Goal: Register for event/course

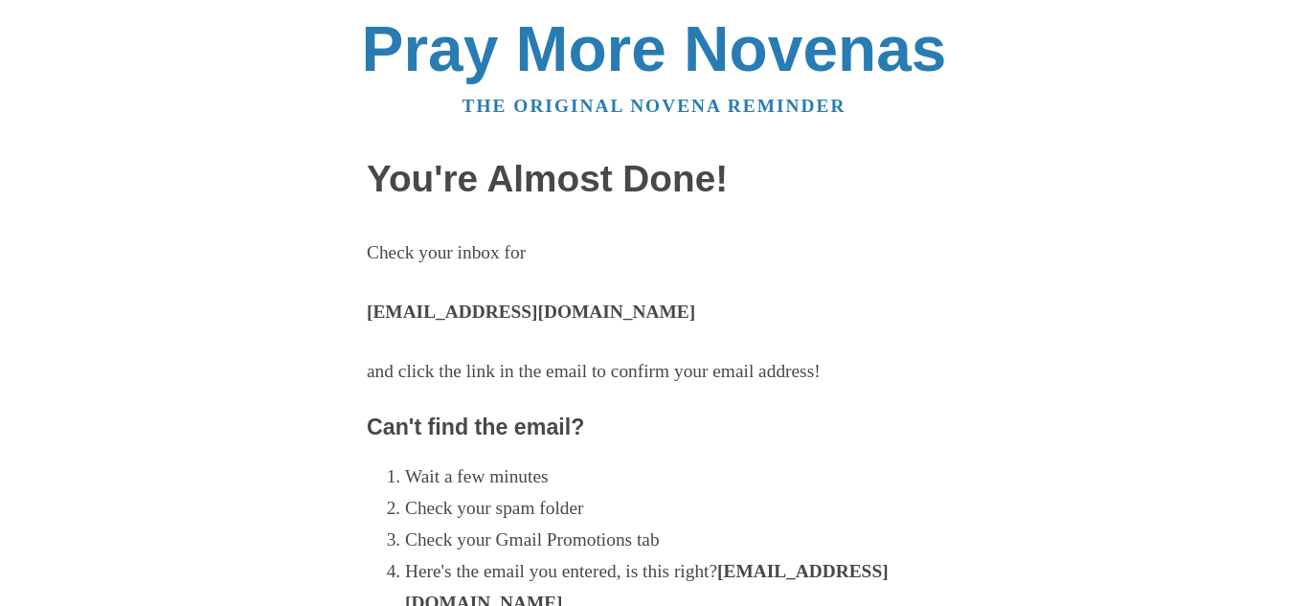
click at [456, 556] on li "Here's the email you entered, is this right? [EMAIL_ADDRESS][DOMAIN_NAME]" at bounding box center [673, 587] width 536 height 63
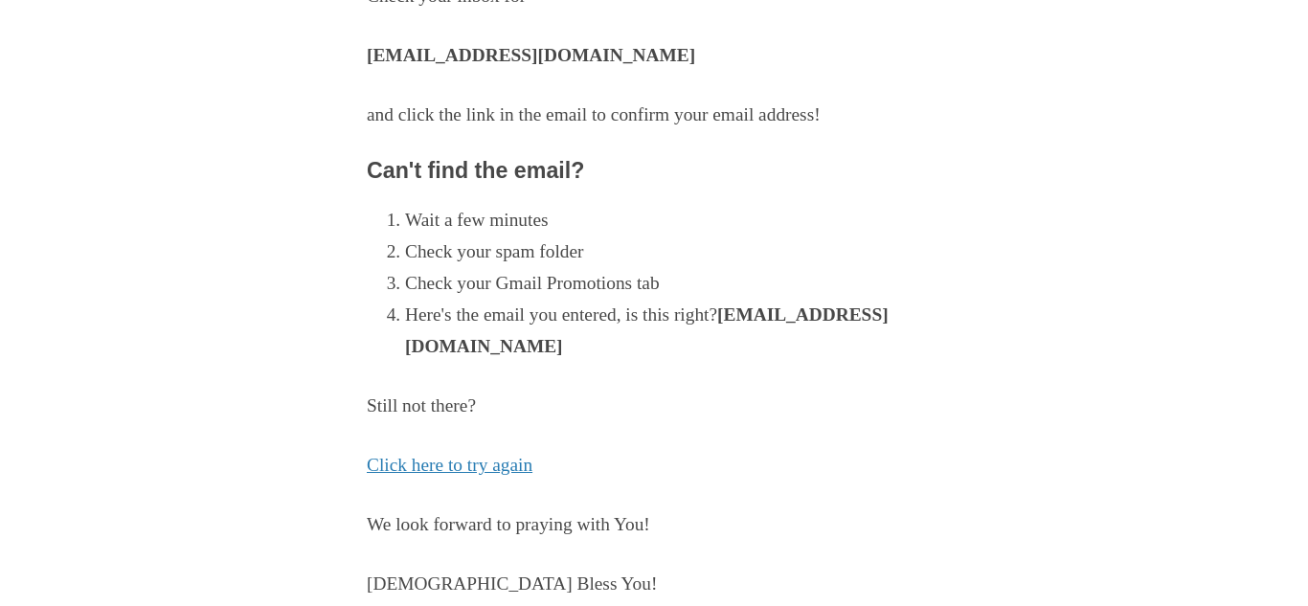
scroll to position [253, 0]
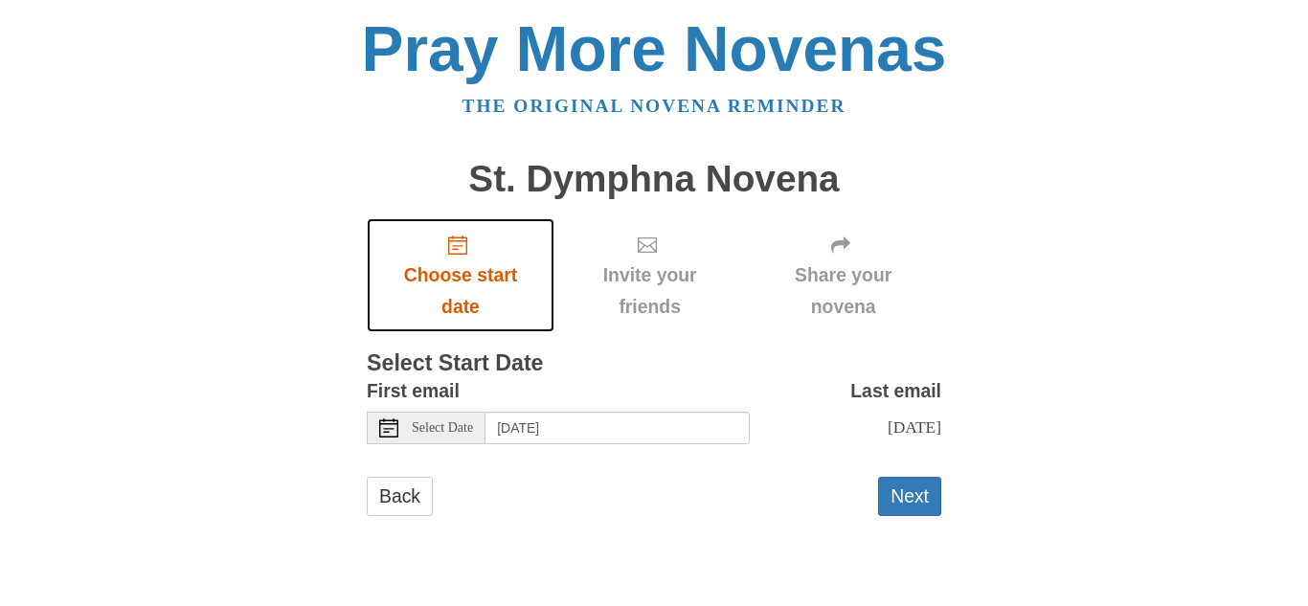
click at [488, 282] on span "Choose start date" at bounding box center [460, 291] width 149 height 63
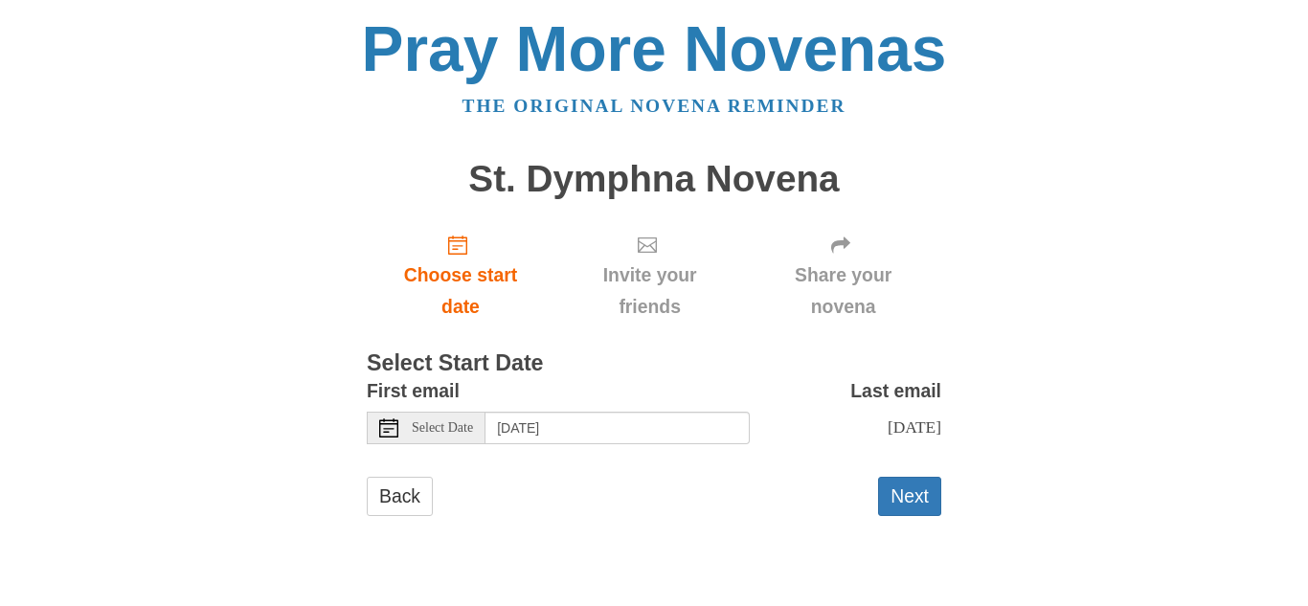
click at [435, 429] on span "Select Date" at bounding box center [442, 427] width 61 height 13
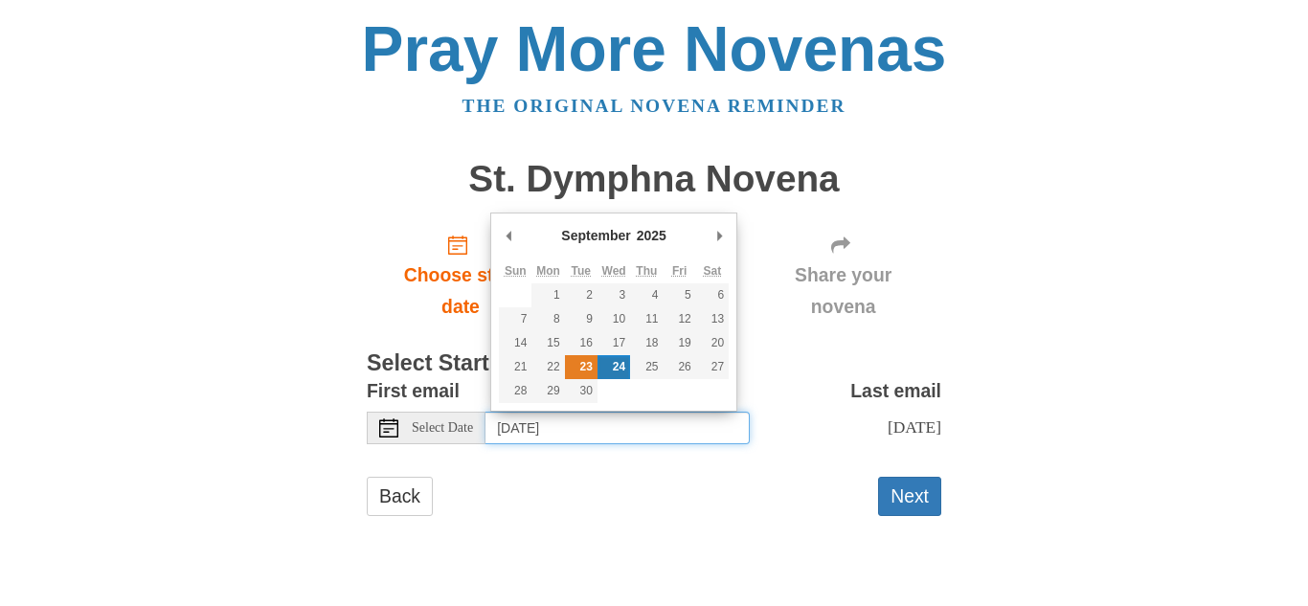
type input "Tuesday, September 23rd"
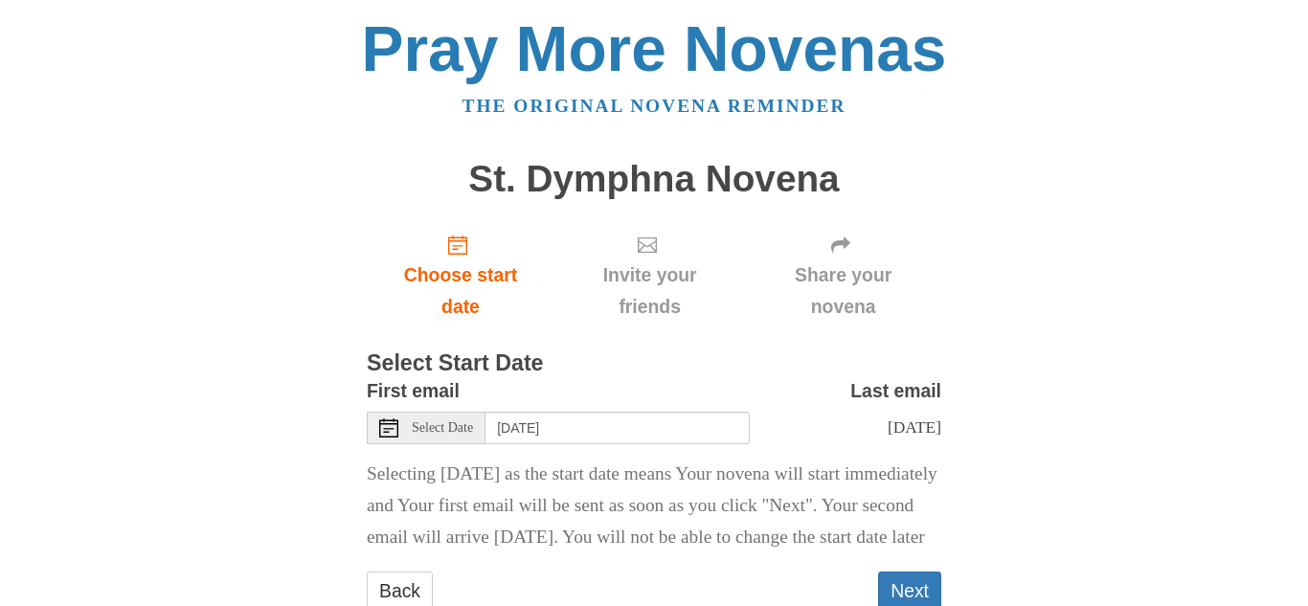
click at [473, 423] on span "Select Date" at bounding box center [442, 427] width 61 height 13
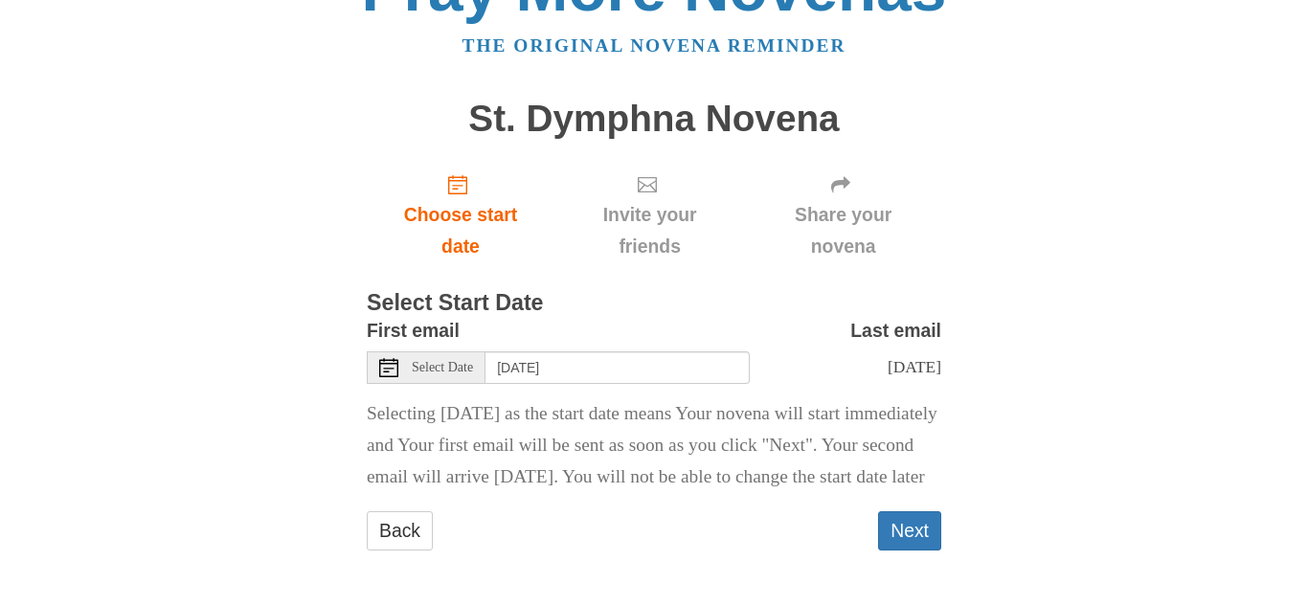
scroll to position [92, 0]
click at [886, 523] on button "Next" at bounding box center [909, 530] width 63 height 39
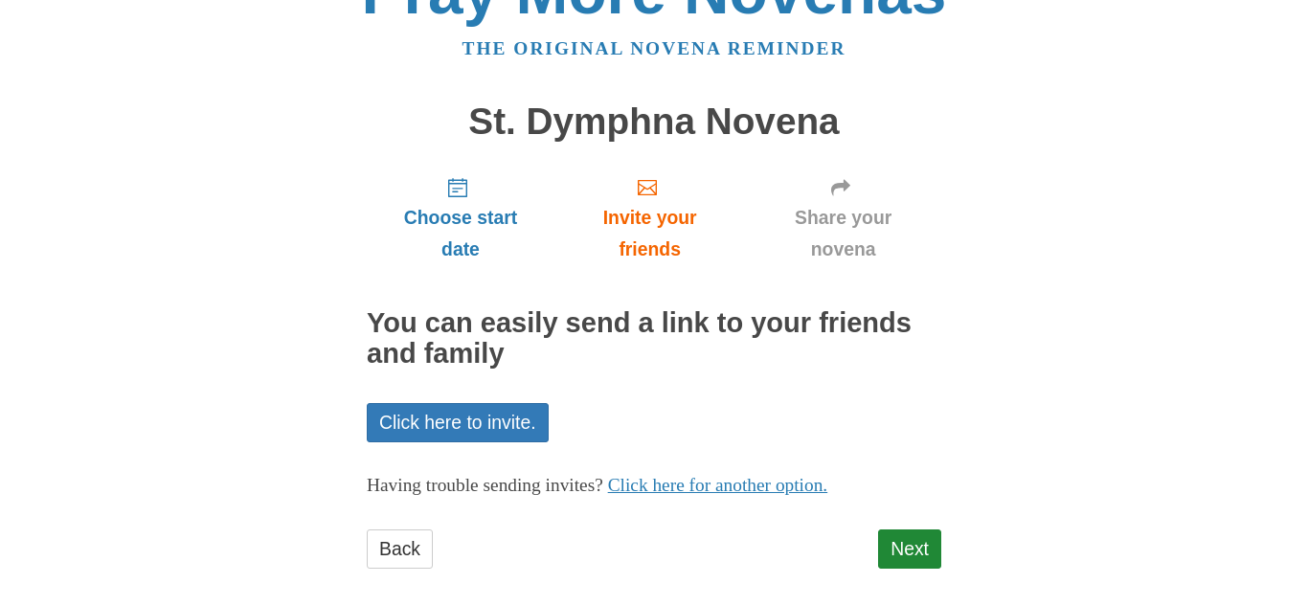
scroll to position [76, 0]
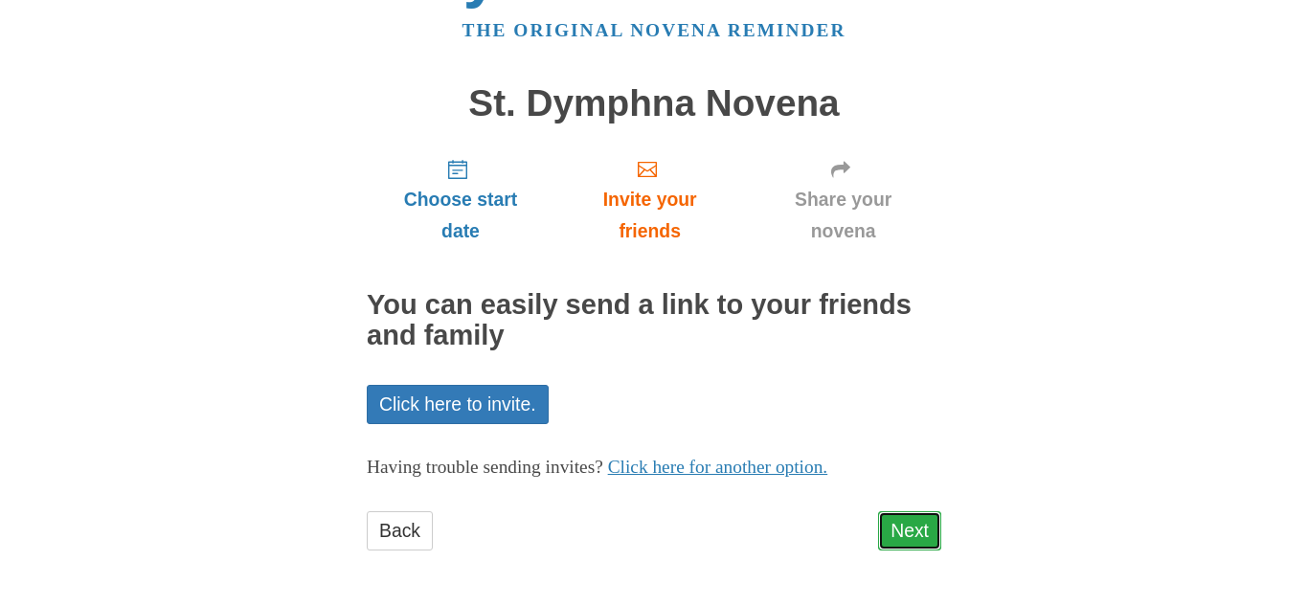
click at [909, 543] on link "Next" at bounding box center [909, 530] width 63 height 39
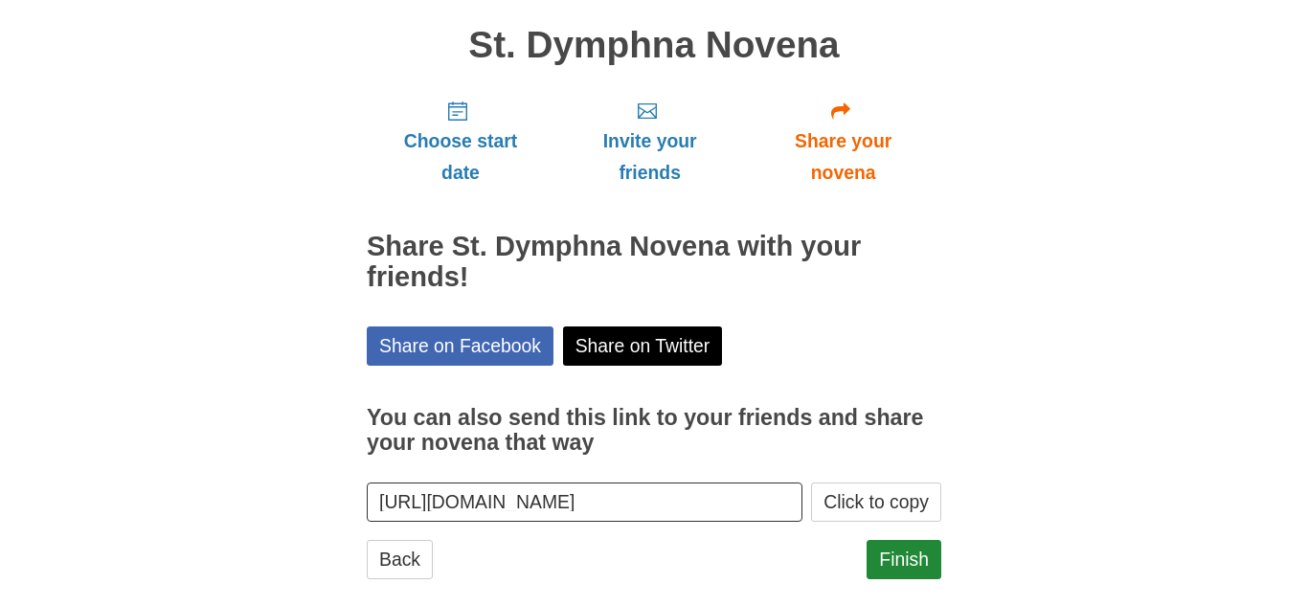
scroll to position [163, 0]
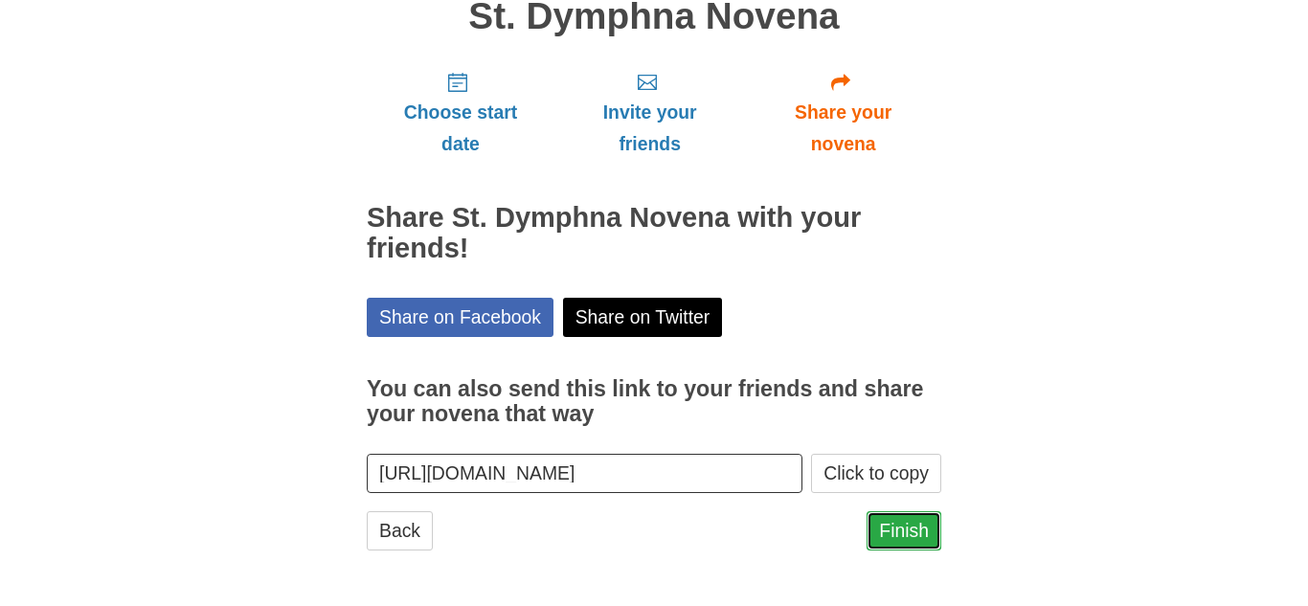
click at [930, 523] on link "Finish" at bounding box center [904, 530] width 75 height 39
